Goal: Task Accomplishment & Management: Use online tool/utility

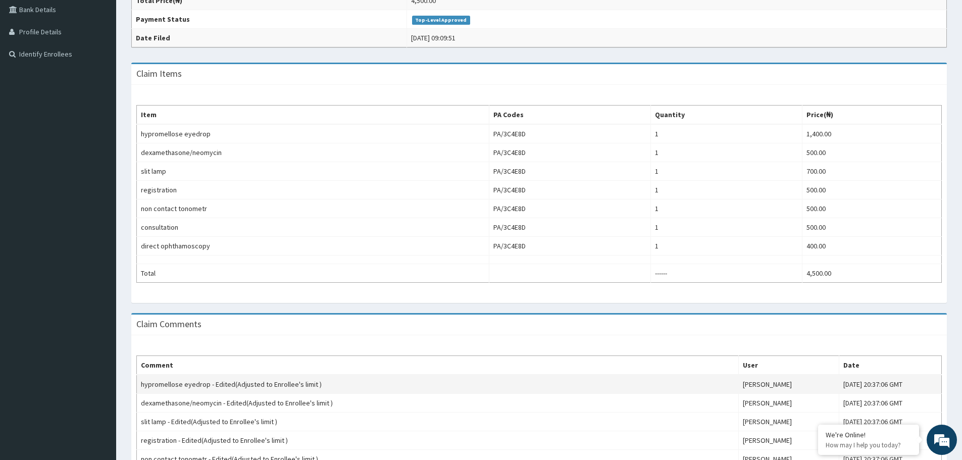
scroll to position [210, 0]
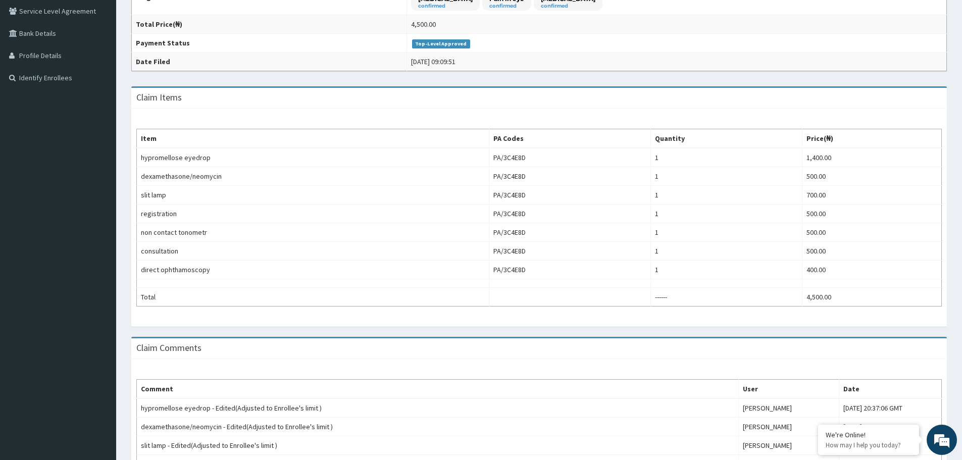
click at [702, 351] on div "Claim Comments" at bounding box center [538, 348] width 815 height 21
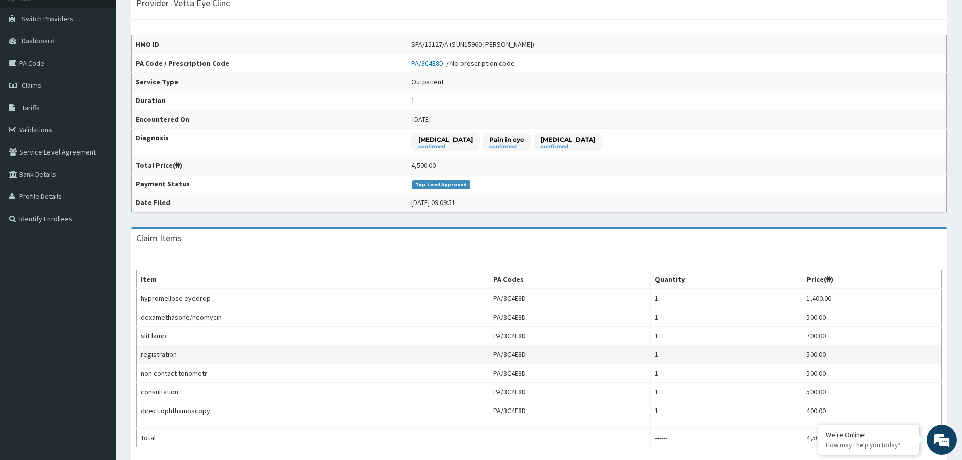
scroll to position [59, 0]
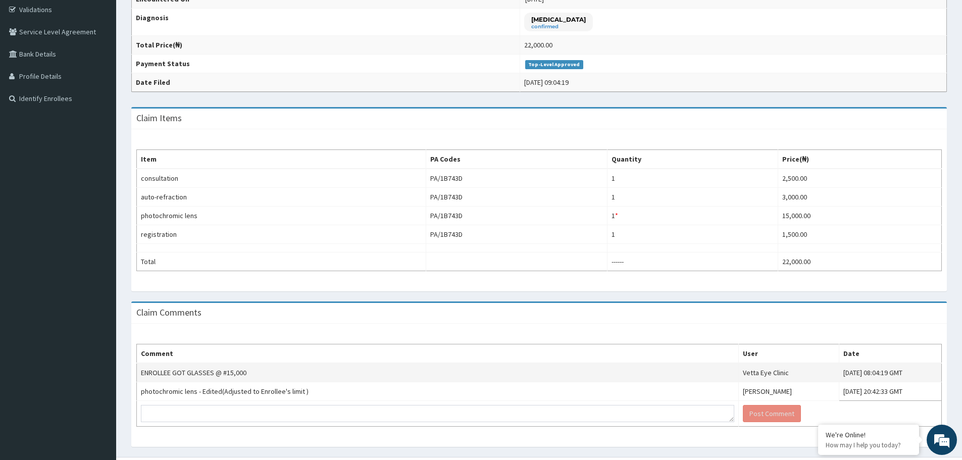
scroll to position [212, 0]
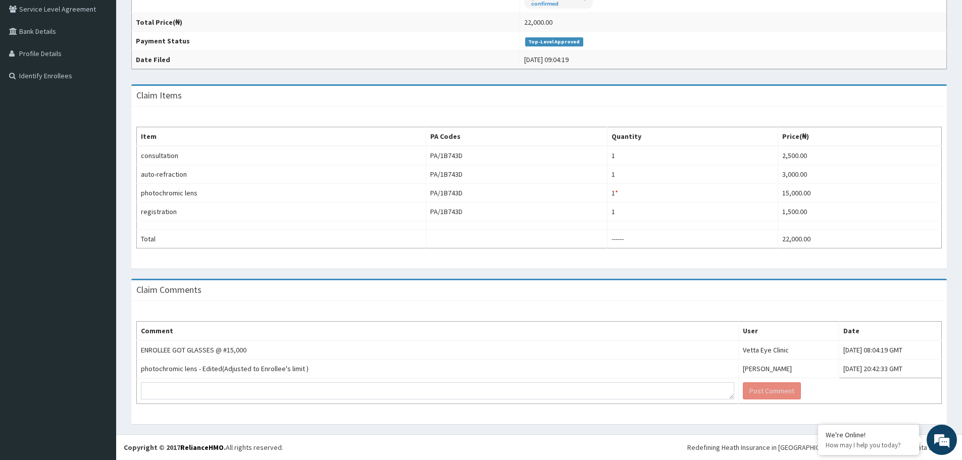
click at [69, 288] on aside "Vetta Eye Clinic Online My Menu Switch Providers Dashboard PA Code Claims Tarif…" at bounding box center [58, 124] width 116 height 672
click at [734, 420] on div "Comment User Date ENROLLEE GOT GLASSES @ #15,000 Vetta Eye Clinic Mon, 11 Aug 2…" at bounding box center [538, 362] width 815 height 123
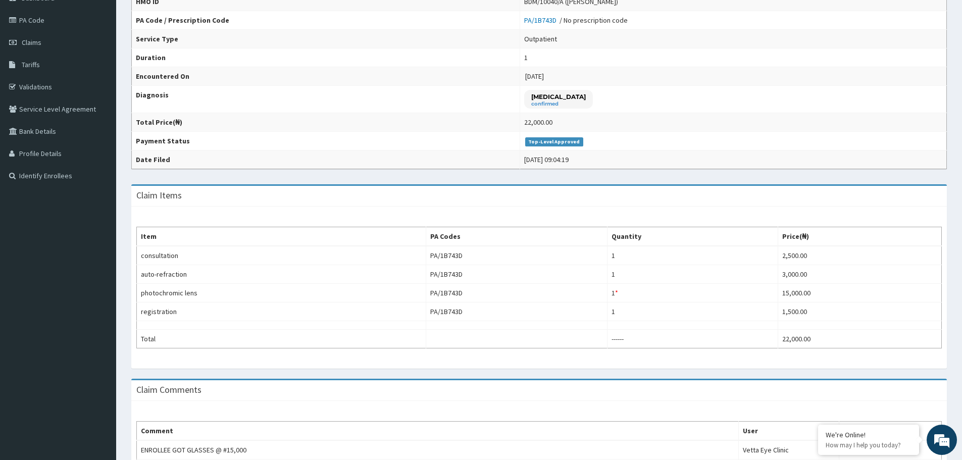
scroll to position [111, 0]
click at [26, 47] on span "Claims" at bounding box center [32, 43] width 20 height 9
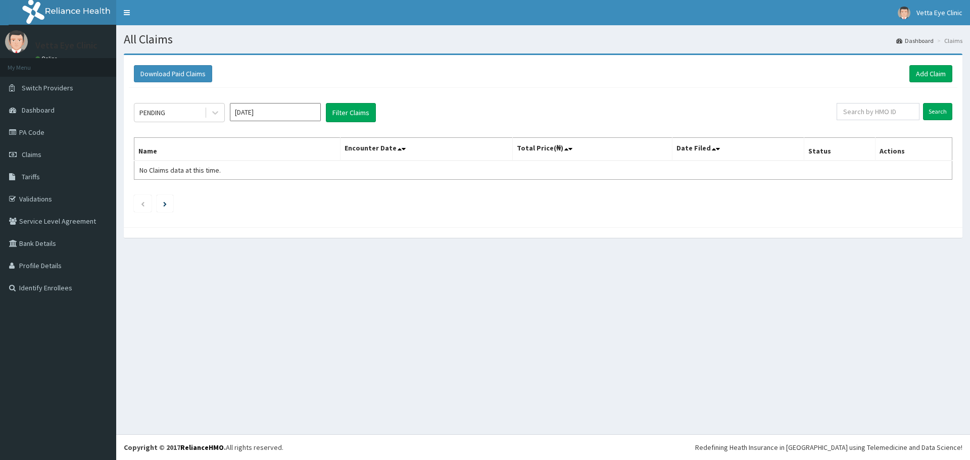
click at [295, 113] on input "Aug 2025" at bounding box center [275, 112] width 91 height 18
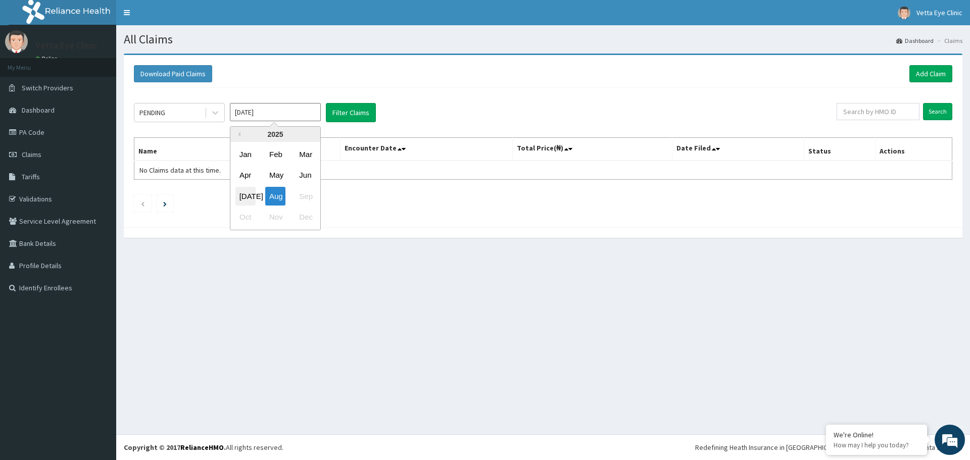
click at [243, 196] on div "Jul" at bounding box center [245, 196] width 20 height 19
type input "Jul 2025"
click at [346, 119] on button "Filter Claims" at bounding box center [351, 112] width 50 height 19
click at [862, 111] on input "text" at bounding box center [877, 111] width 83 height 17
click at [939, 112] on input "Search" at bounding box center [937, 111] width 29 height 17
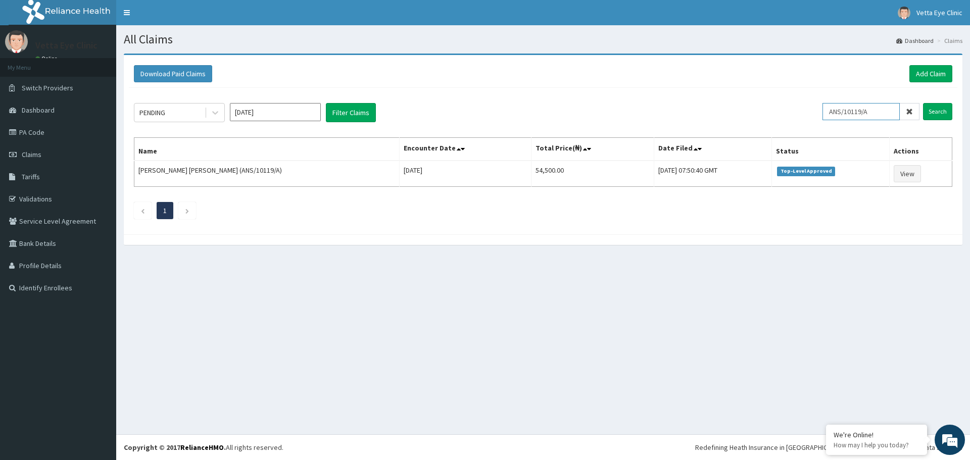
click at [884, 107] on input "ANS/10119/A" at bounding box center [860, 111] width 77 height 17
click at [868, 116] on input "ANS/10119/A" at bounding box center [860, 111] width 77 height 17
type input "SSV/10035/A"
click at [935, 109] on input "Search" at bounding box center [937, 111] width 29 height 17
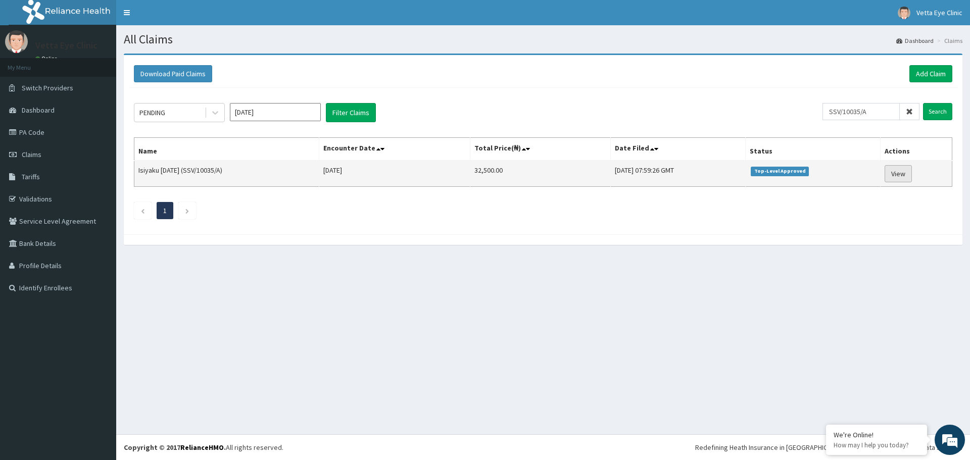
click at [907, 176] on link "View" at bounding box center [897, 173] width 27 height 17
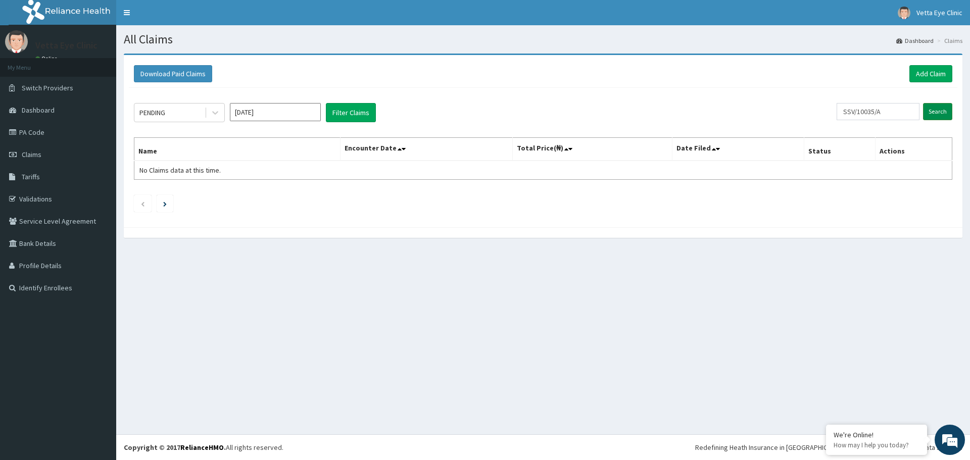
click at [936, 118] on input "Search" at bounding box center [937, 111] width 29 height 17
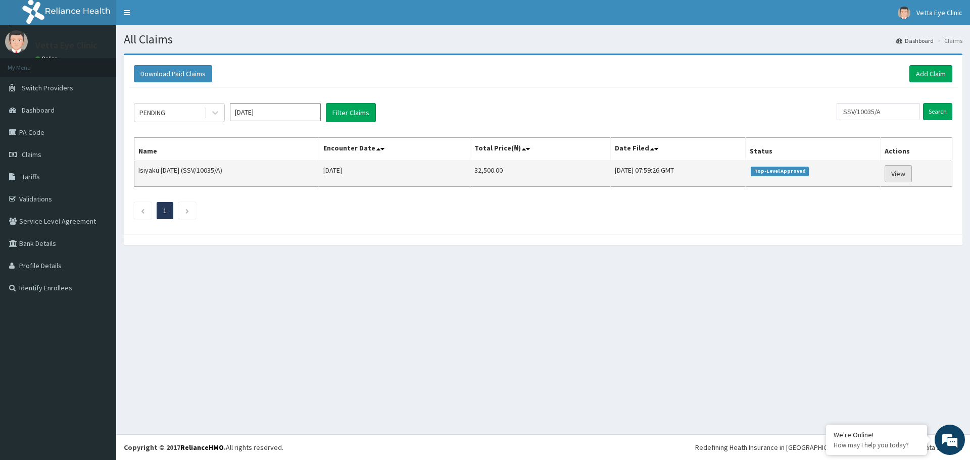
click at [908, 175] on link "View" at bounding box center [897, 173] width 27 height 17
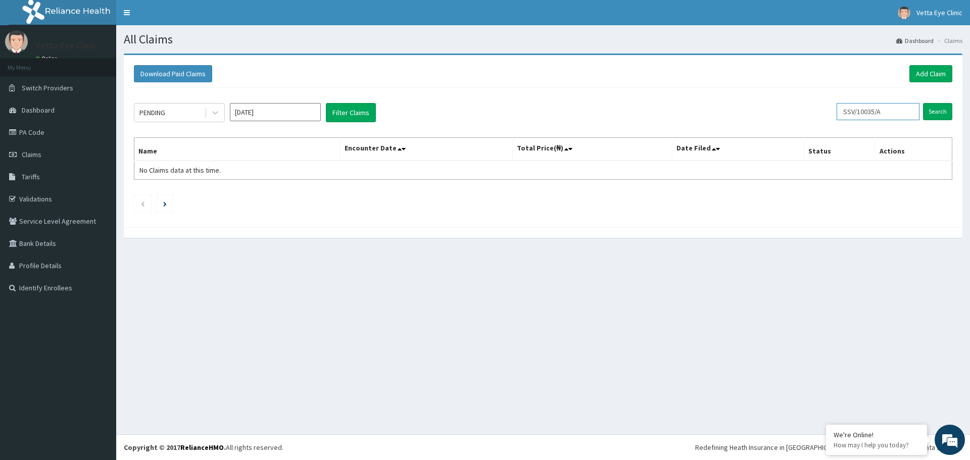
click at [883, 111] on input "SSV/10035/A" at bounding box center [877, 111] width 83 height 17
click at [847, 111] on input "SSV/10040/A" at bounding box center [860, 111] width 77 height 17
click at [934, 108] on input "Search" at bounding box center [937, 111] width 29 height 17
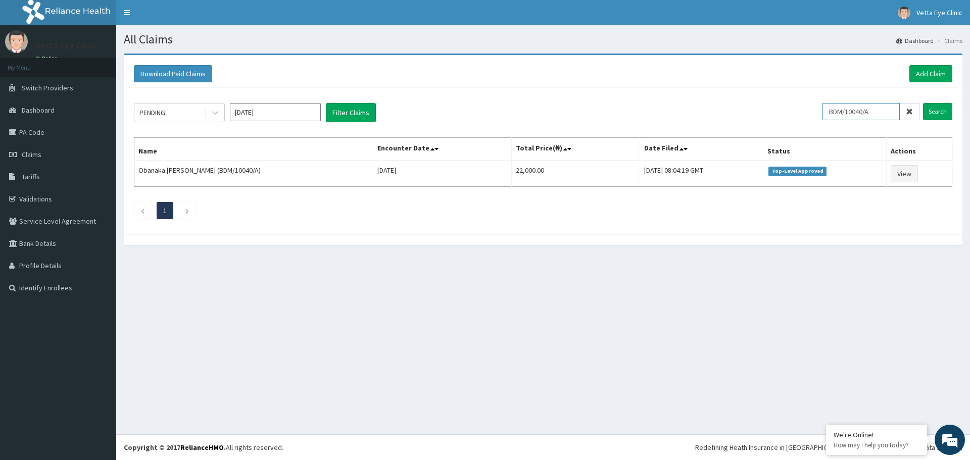
click at [870, 112] on input "BDM/10040/A" at bounding box center [860, 111] width 77 height 17
click at [848, 112] on input "BDM/15127/A" at bounding box center [860, 111] width 77 height 17
type input "SFA/15127/A"
drag, startPoint x: 943, startPoint y: 115, endPoint x: 935, endPoint y: 118, distance: 8.4
click at [942, 115] on input "Search" at bounding box center [937, 111] width 29 height 17
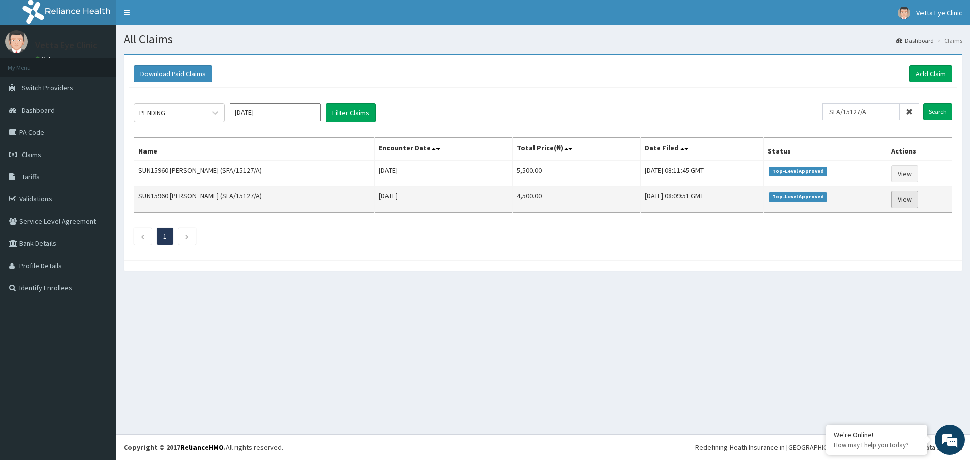
click at [909, 202] on link "View" at bounding box center [904, 199] width 27 height 17
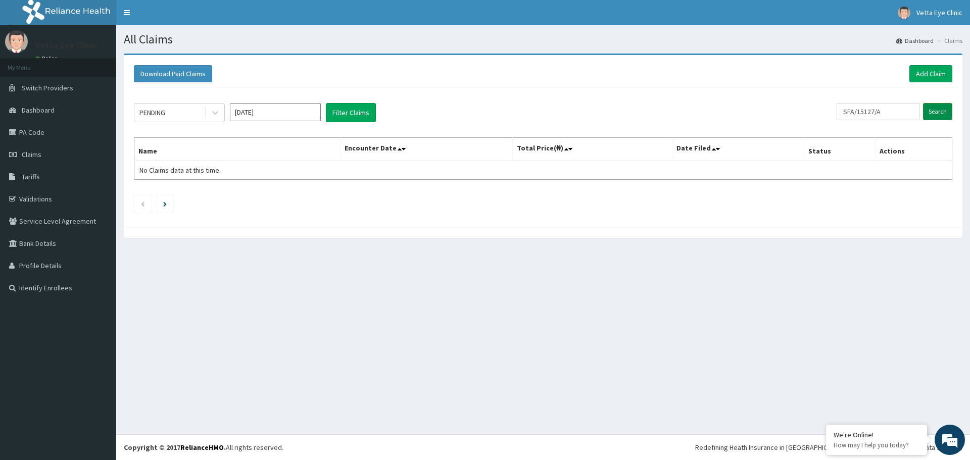
click at [943, 110] on input "Search" at bounding box center [937, 111] width 29 height 17
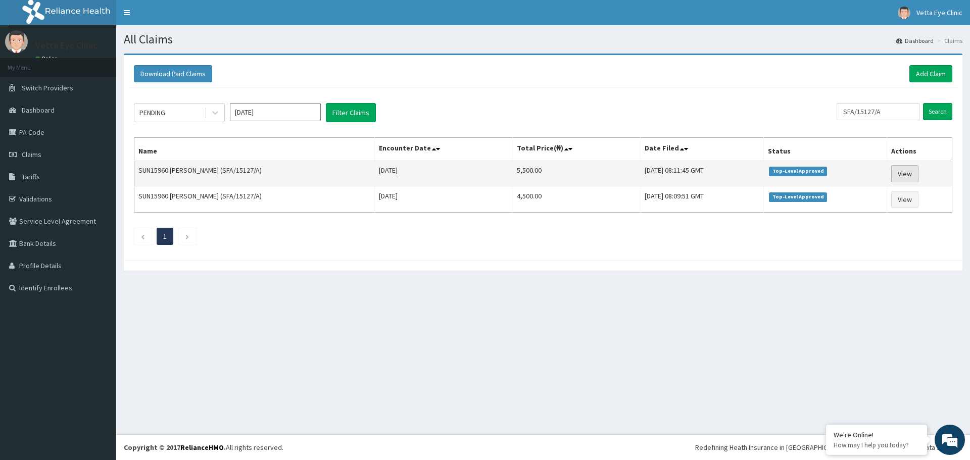
click at [914, 170] on link "View" at bounding box center [904, 173] width 27 height 17
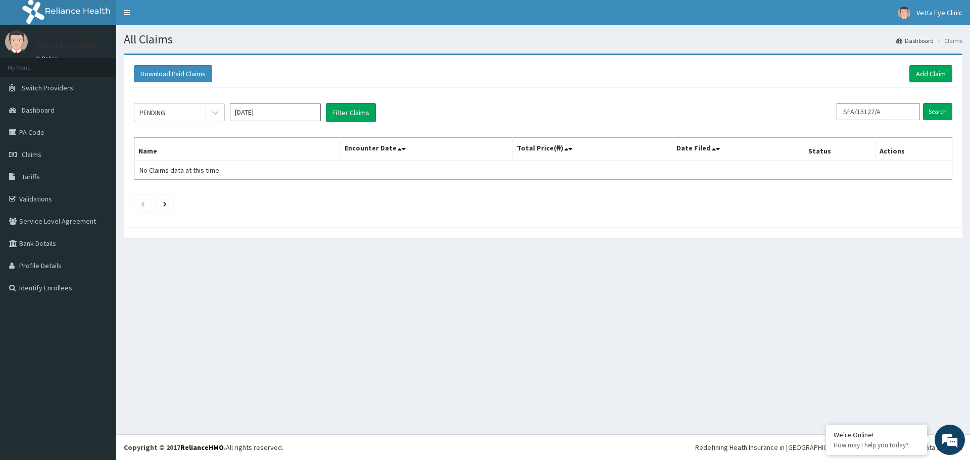
click at [880, 110] on input "SFA/15127/A" at bounding box center [877, 111] width 83 height 17
click at [846, 110] on input "SFA/10050/A" at bounding box center [860, 111] width 77 height 17
type input "SRS/10050/A"
click at [937, 113] on input "Search" at bounding box center [937, 111] width 29 height 17
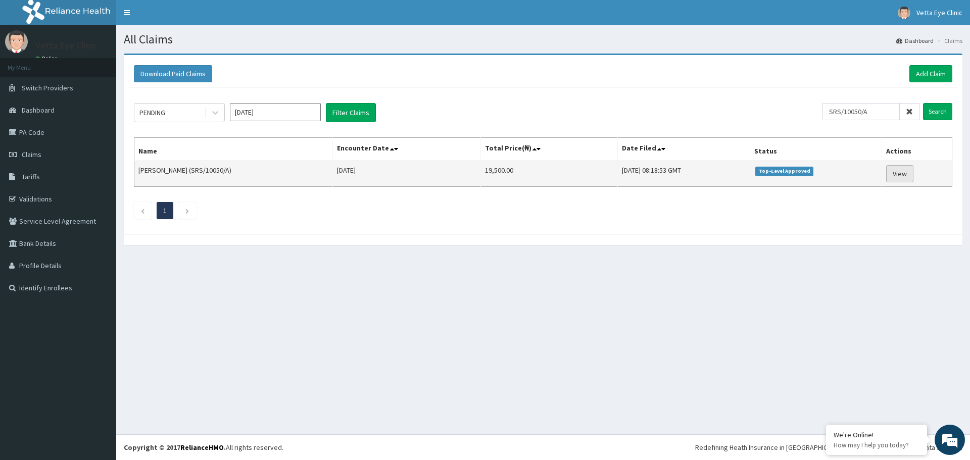
click at [894, 176] on link "View" at bounding box center [899, 173] width 27 height 17
